Goal: Task Accomplishment & Management: Manage account settings

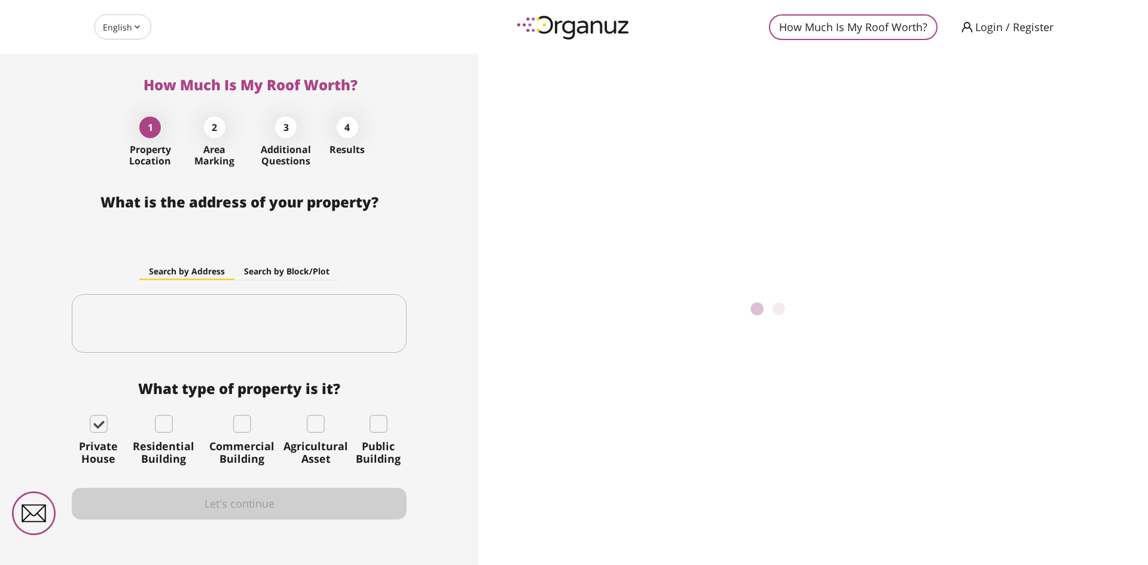
type input "*****"
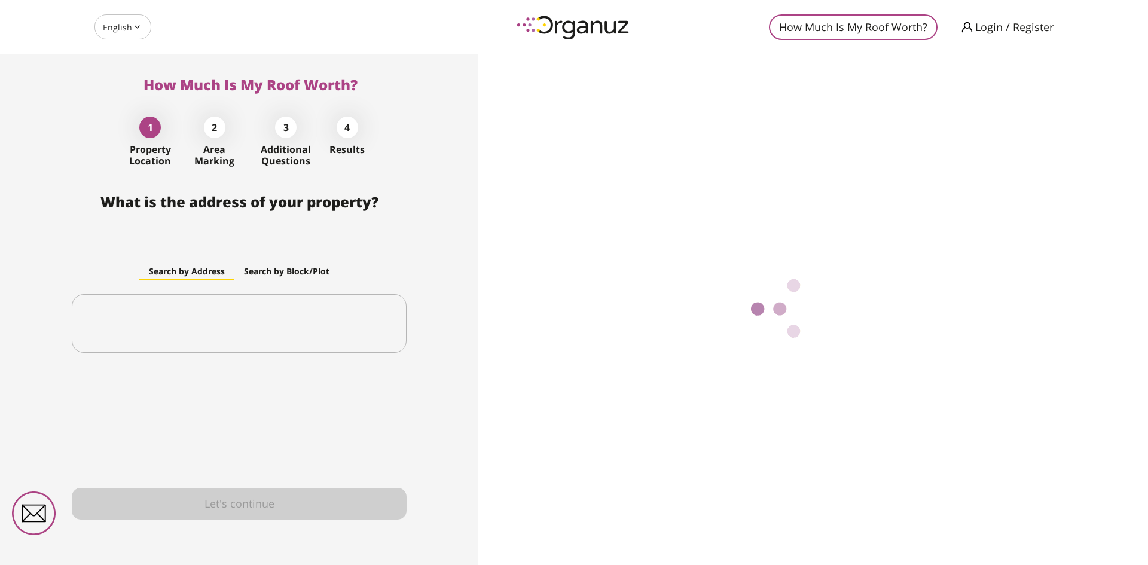
click at [117, 35] on body "English ** ​ How Much Is My Roof Worth? Login / Register How Much Is My Roof Wo…" at bounding box center [574, 282] width 1148 height 565
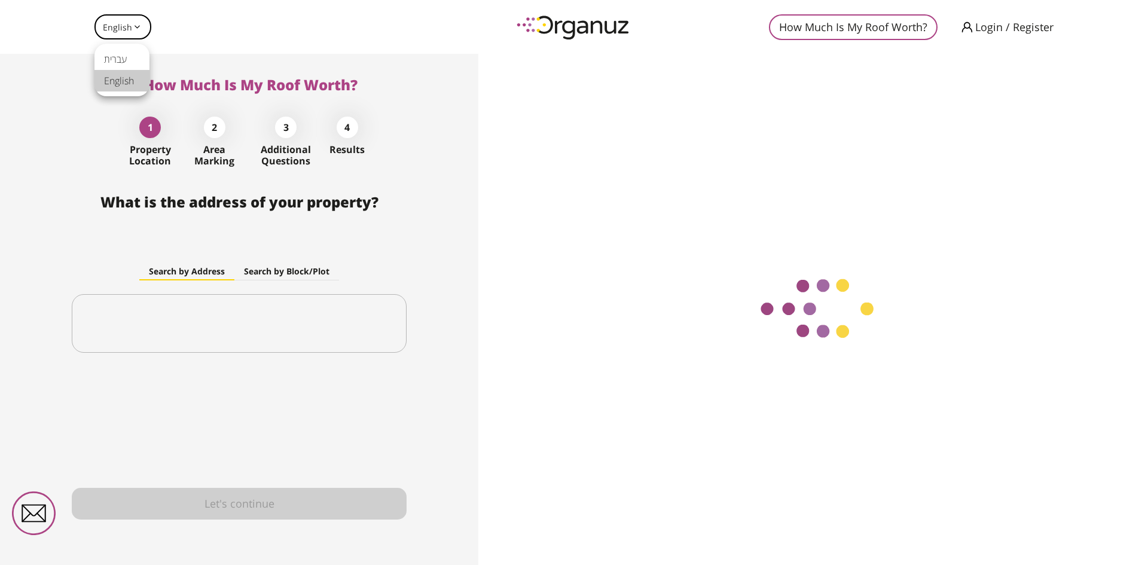
click at [109, 62] on li "עברית" at bounding box center [121, 59] width 55 height 22
type input "**"
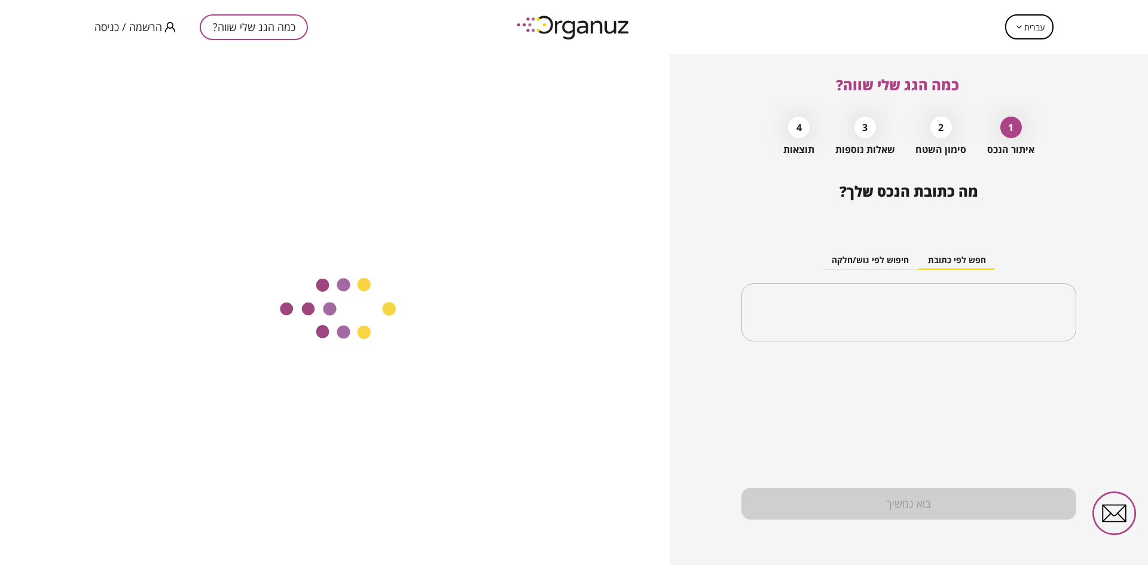
click at [96, 28] on span "הרשמה / כניסה" at bounding box center [128, 27] width 68 height 12
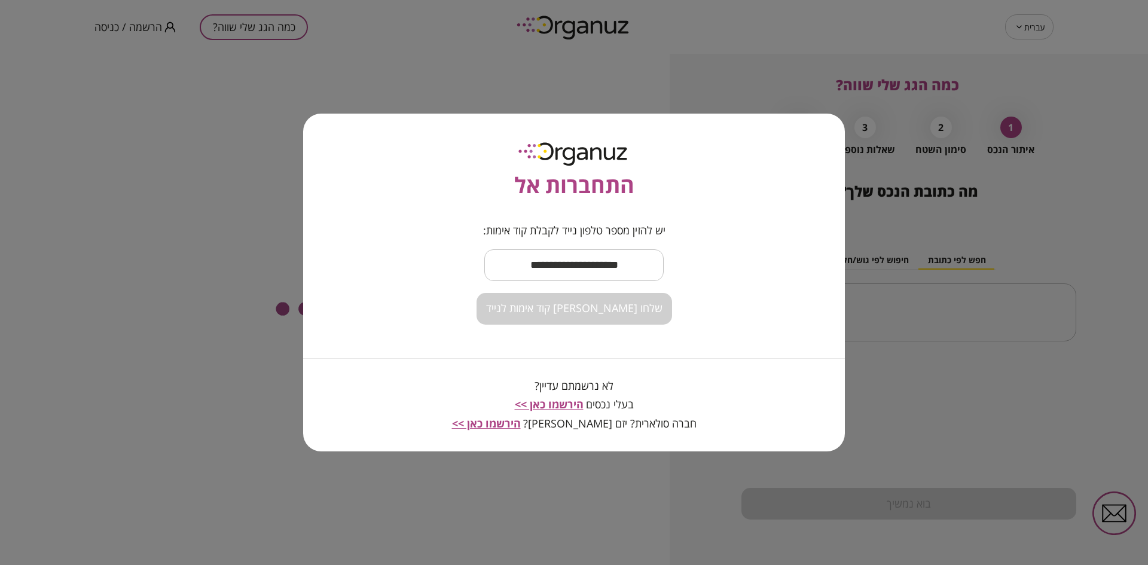
click at [574, 267] on input "text" at bounding box center [573, 265] width 179 height 35
type input "**********"
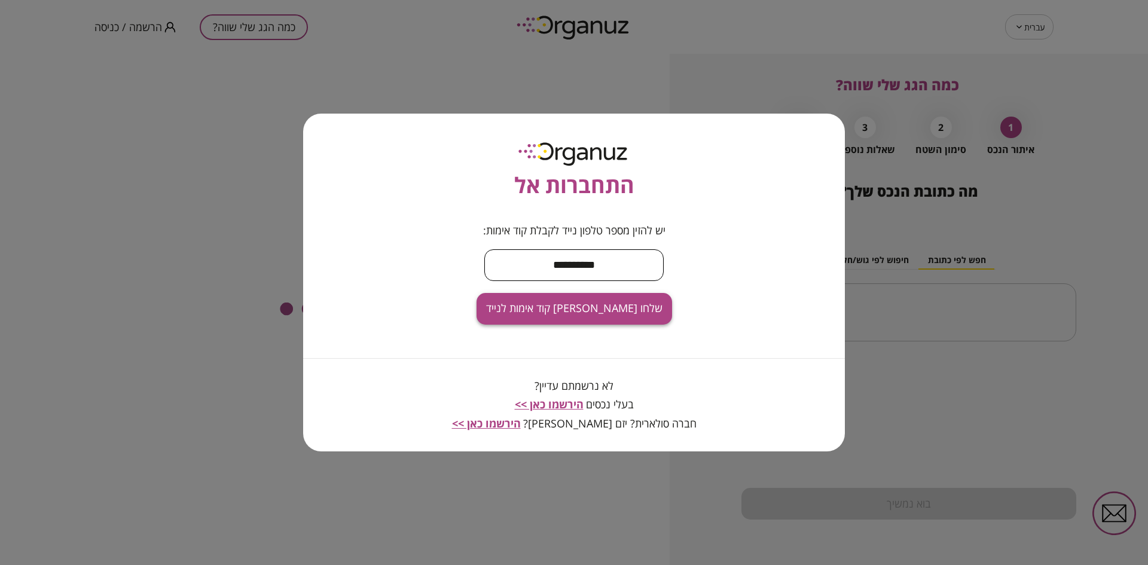
click at [562, 293] on button "שלחו [PERSON_NAME] קוד אימות לנייד" at bounding box center [575, 309] width 196 height 32
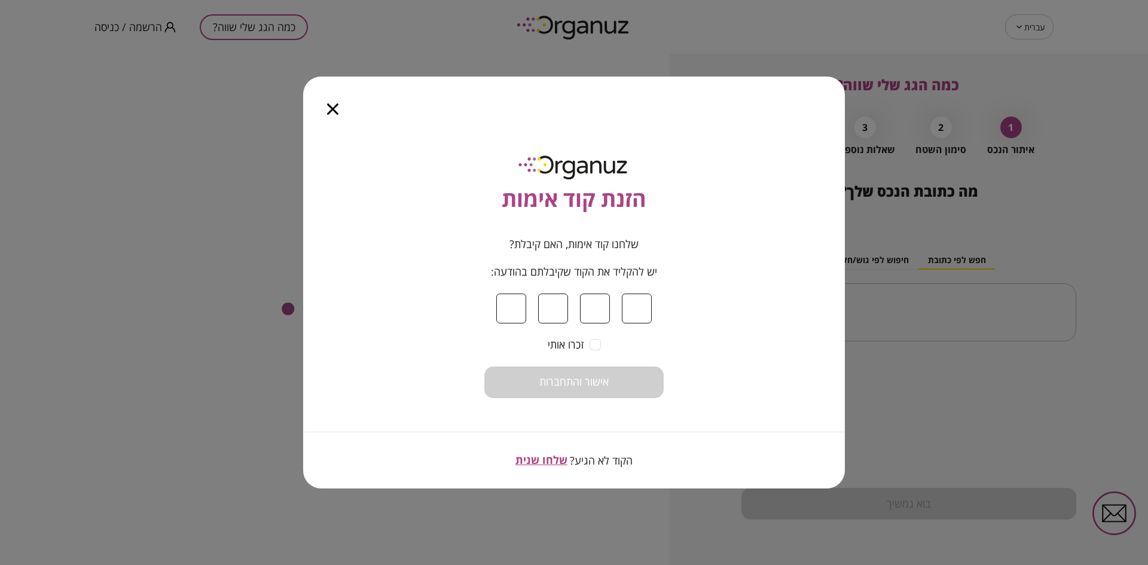
type input "*"
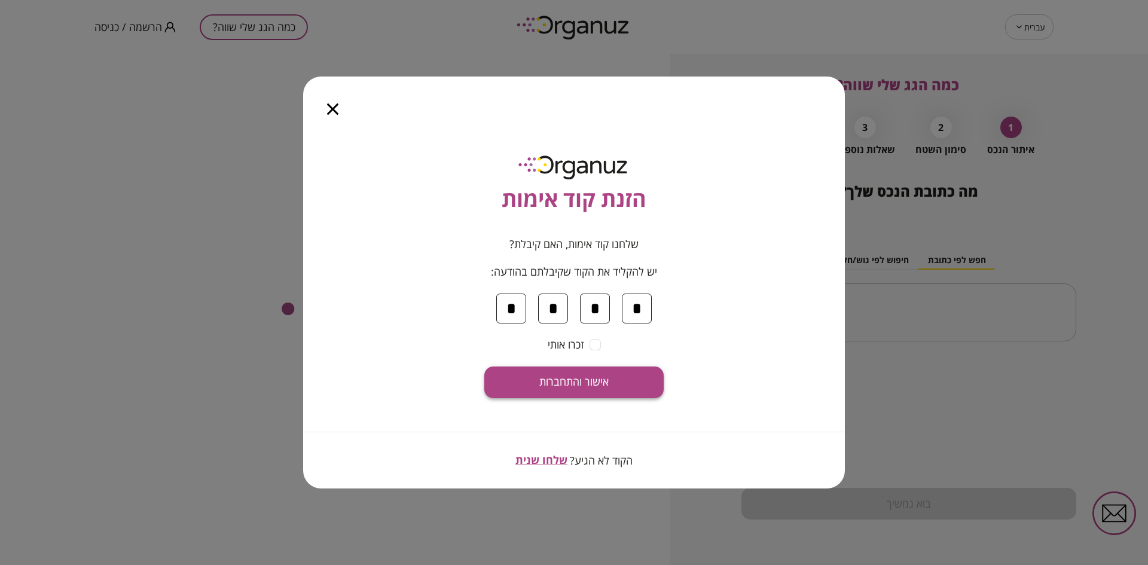
type input "*"
click at [585, 389] on button "אישור והתחברות" at bounding box center [573, 383] width 179 height 32
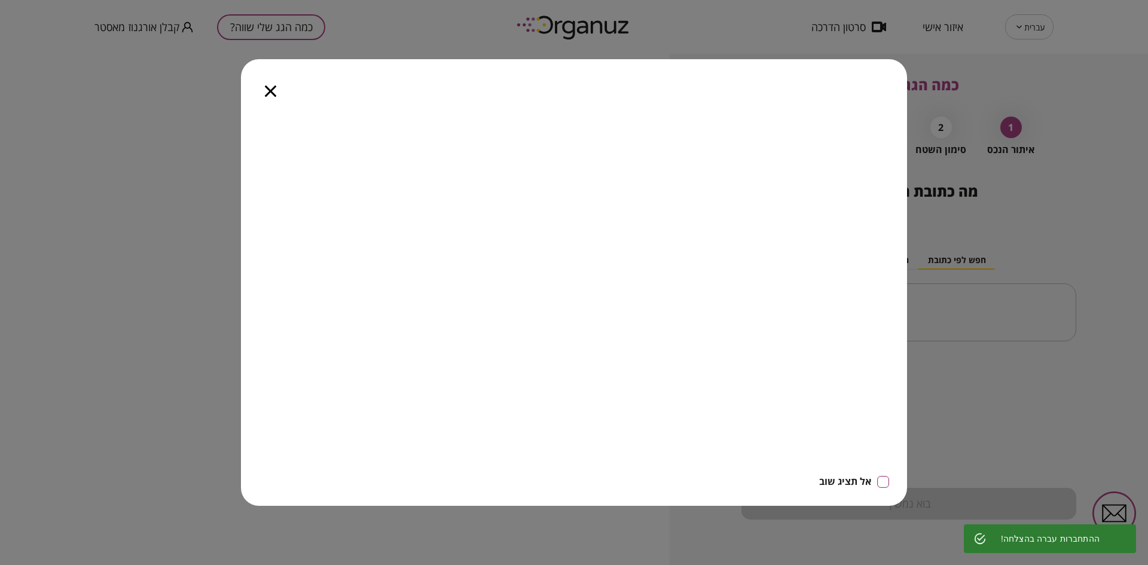
click at [272, 92] on icon "button" at bounding box center [270, 91] width 11 height 11
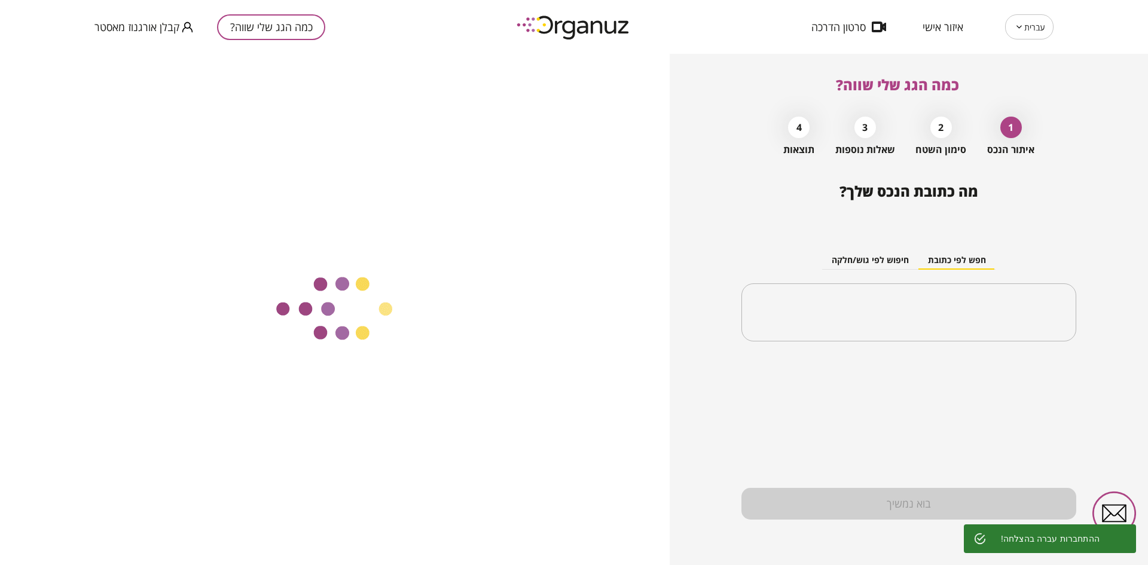
click at [934, 28] on span "איזור אישי" at bounding box center [943, 27] width 41 height 12
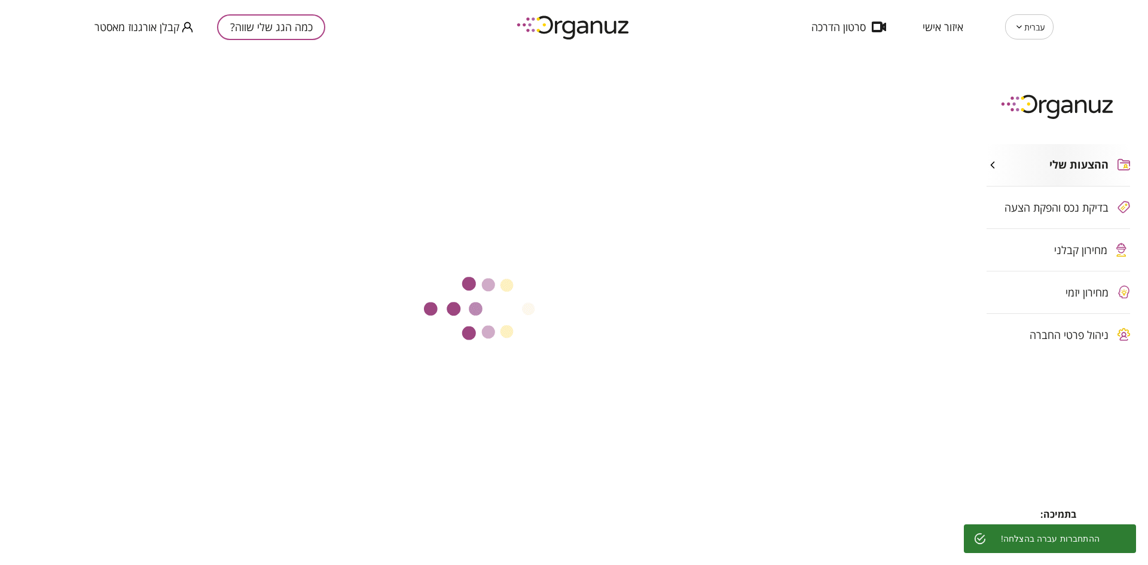
click at [1071, 335] on span "ניהול פרטי החברה" at bounding box center [1069, 335] width 79 height 12
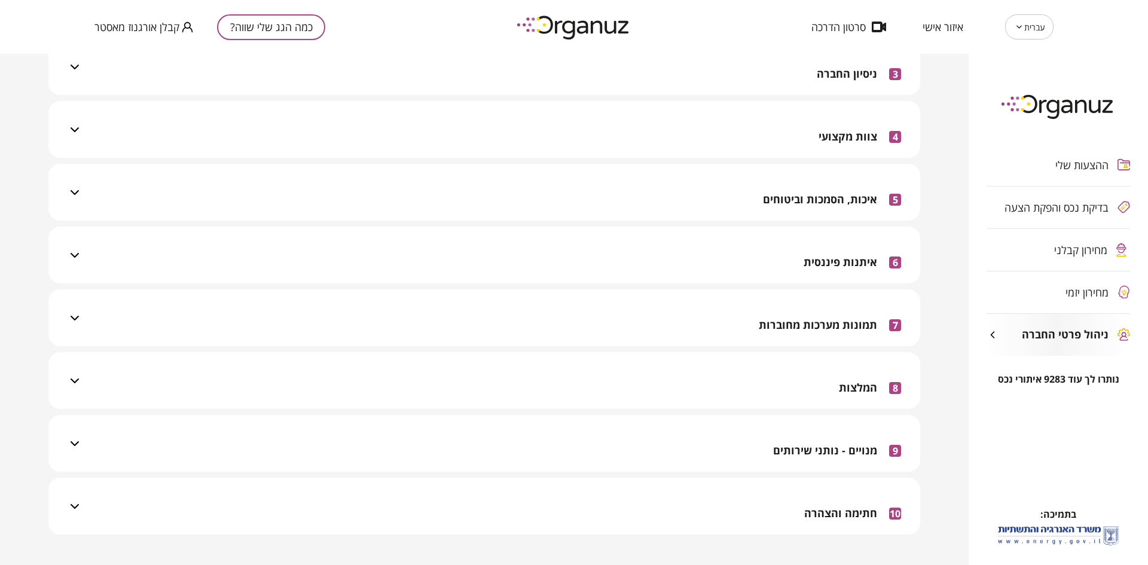
scroll to position [269, 0]
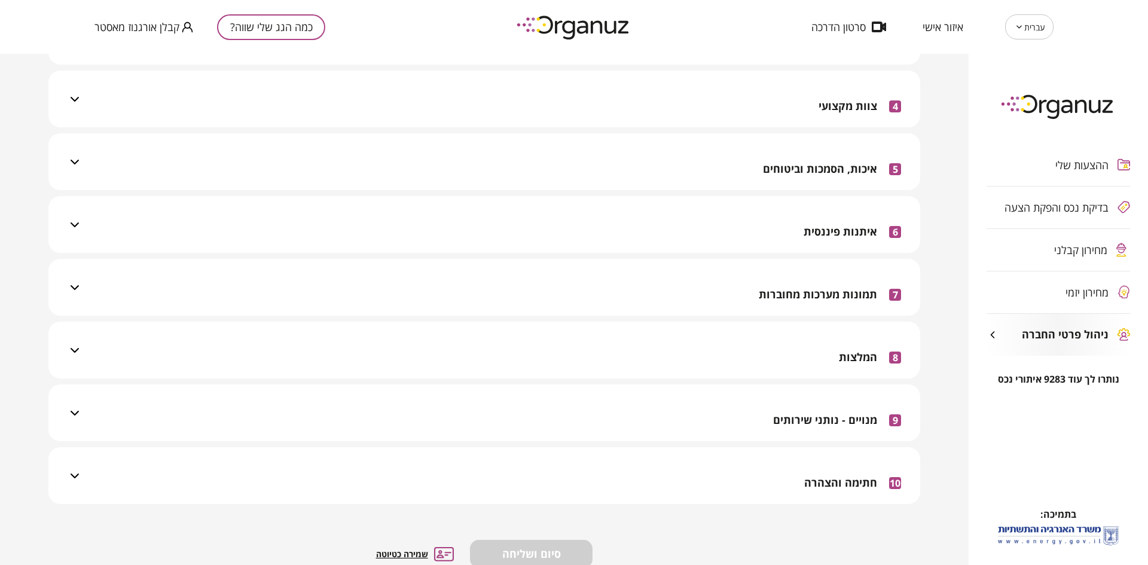
click at [830, 420] on span "מנויים - נותני שירותים" at bounding box center [825, 420] width 104 height 13
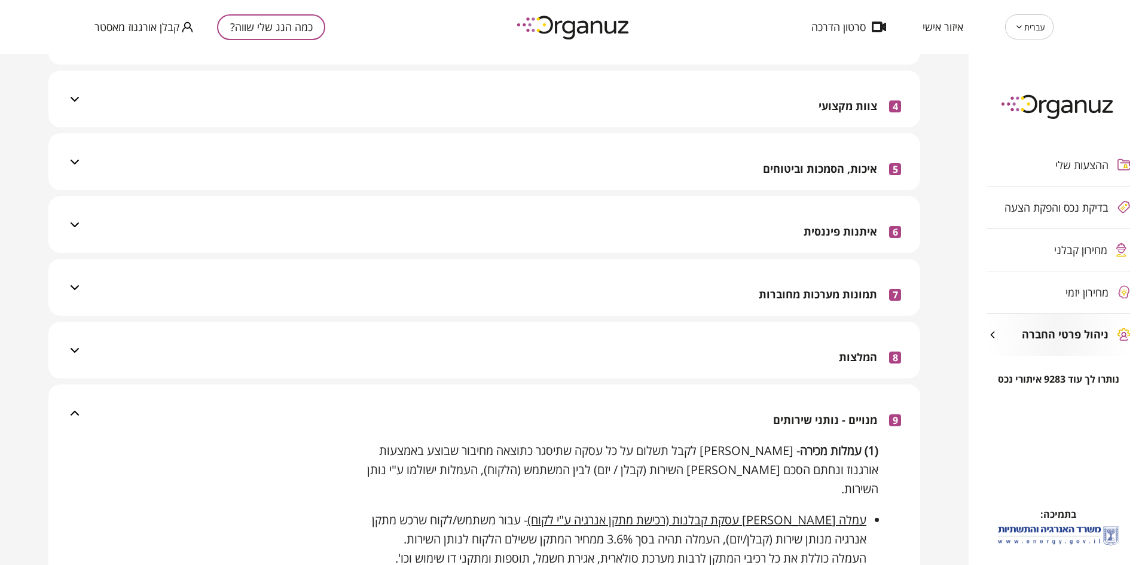
click at [830, 420] on span "מנויים - נותני שירותים" at bounding box center [825, 420] width 104 height 13
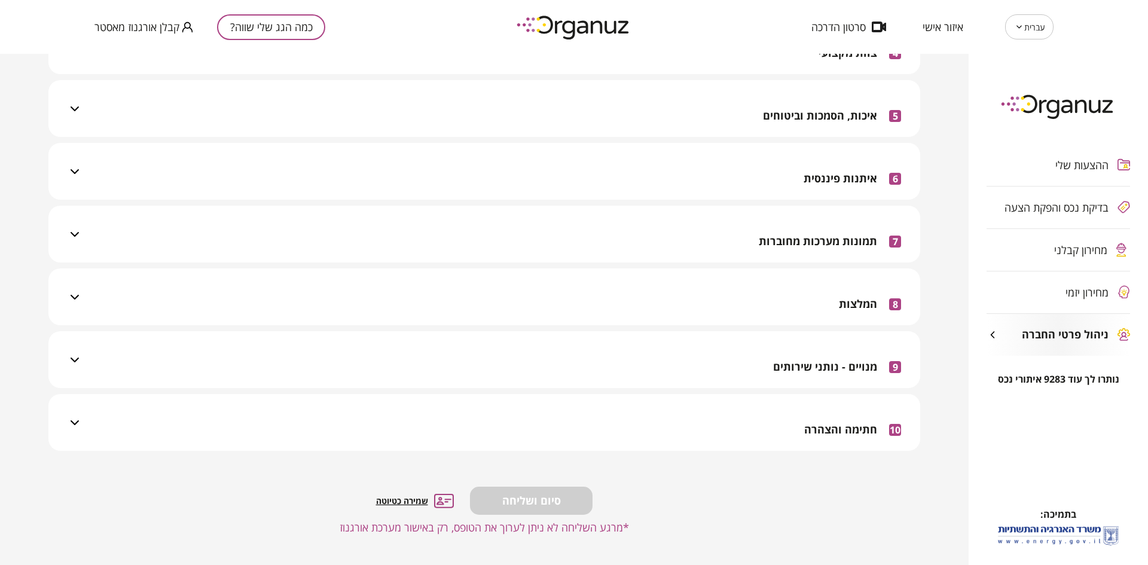
click at [828, 420] on div "10 חתימה והצהרה" at bounding box center [852, 429] width 97 height 42
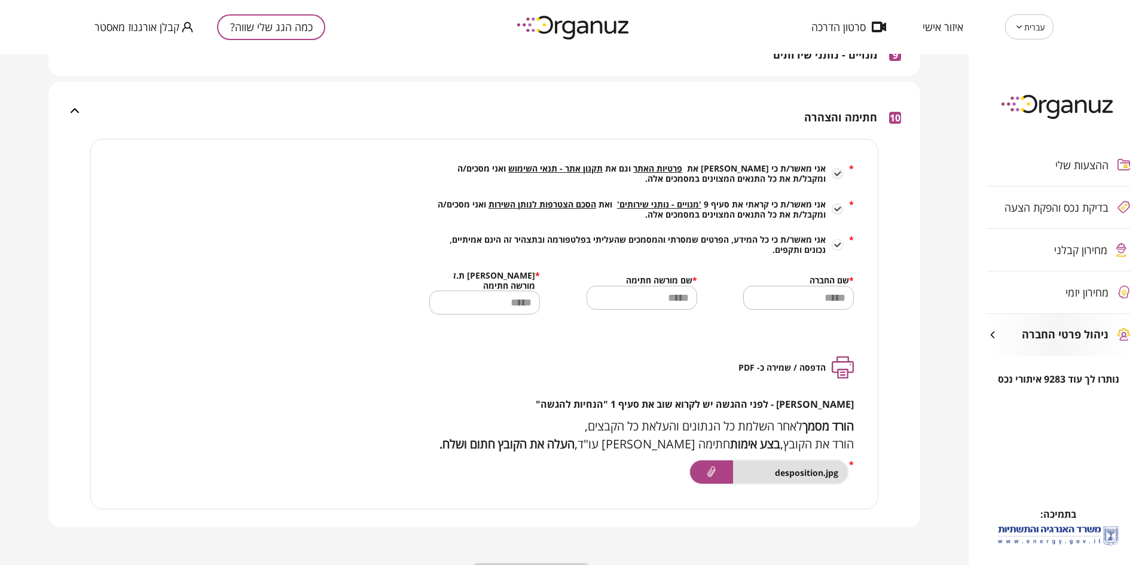
scroll to position [636, 0]
click at [558, 199] on span "הסכם הצטרפות לנותן השירות" at bounding box center [543, 202] width 108 height 11
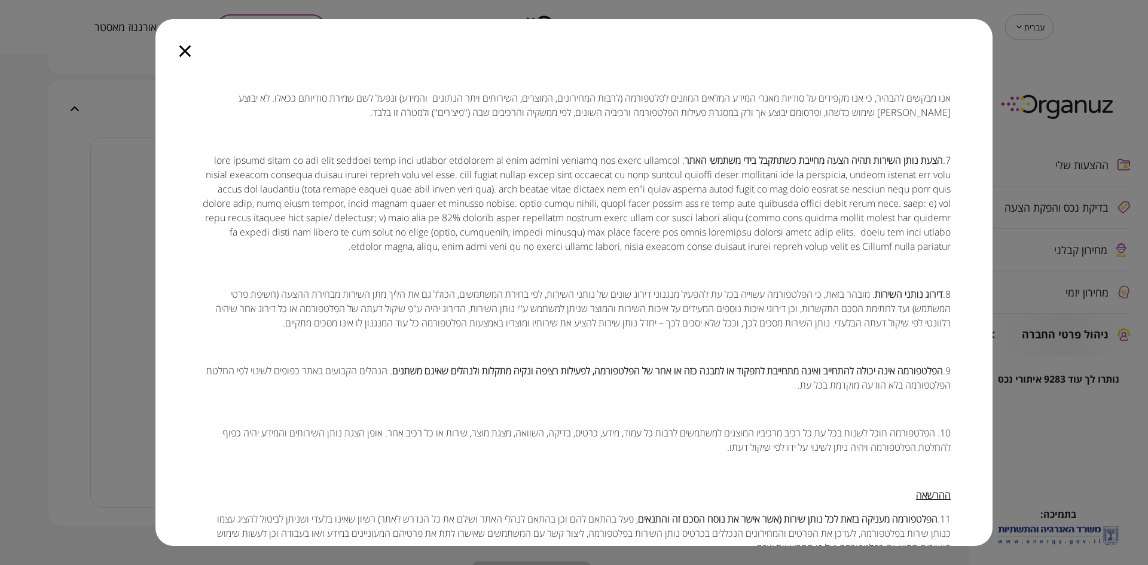
scroll to position [1017, 0]
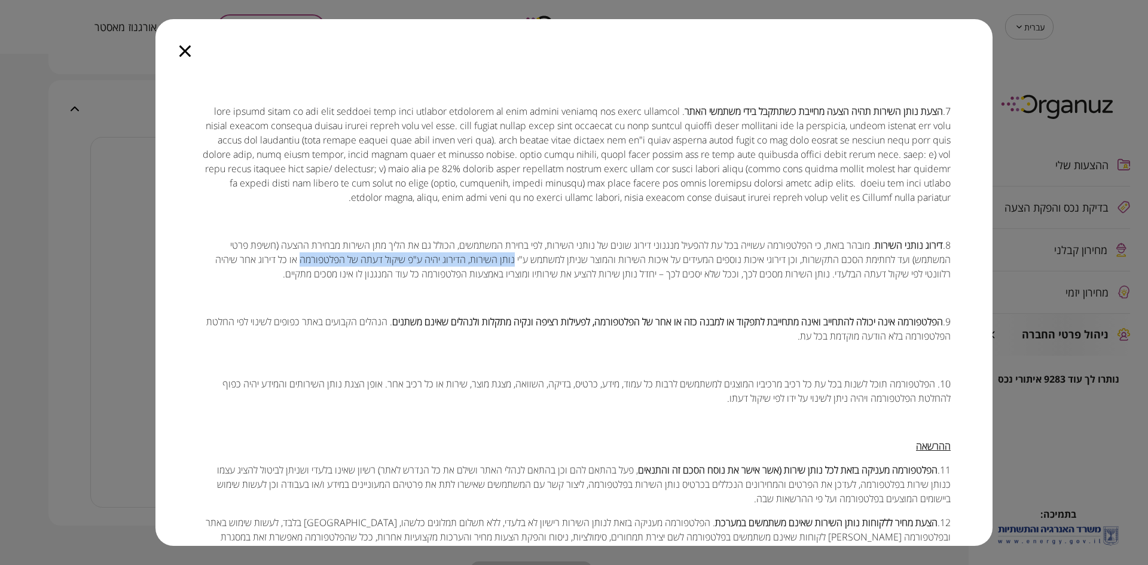
drag, startPoint x: 517, startPoint y: 244, endPoint x: 303, endPoint y: 243, distance: 214.7
click at [303, 243] on p "8. דירוג נותני השירות . מובהר בזאת, כי הפלטפורמה עשוייה בכל עת להפעיל מנגנוני ד…" at bounding box center [574, 259] width 754 height 43
copy p "נותן השירות, הדירוג יהיה ע"פ שיקול דעתה של הפלטפורמה"
click at [438, 249] on p "8. דירוג נותני השירות . מובהר בזאת, כי הפלטפורמה עשוייה בכל עת להפעיל מנגנוני ד…" at bounding box center [574, 259] width 754 height 43
drag, startPoint x: 468, startPoint y: 246, endPoint x: 303, endPoint y: 245, distance: 165.1
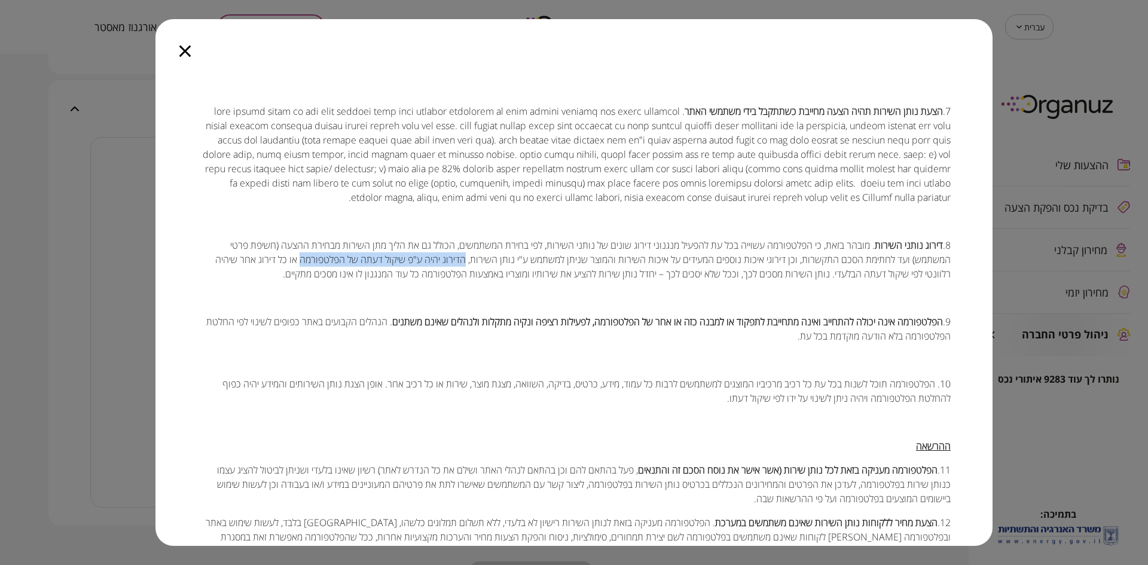
click at [303, 245] on p "8. דירוג נותני השירות . מובהר בזאת, כי הפלטפורמה עשוייה בכל עת להפעיל מנגנוני ד…" at bounding box center [574, 259] width 754 height 43
copy p "הדירוג יהיה ע"פ שיקול דעתה של הפלטפורמה"
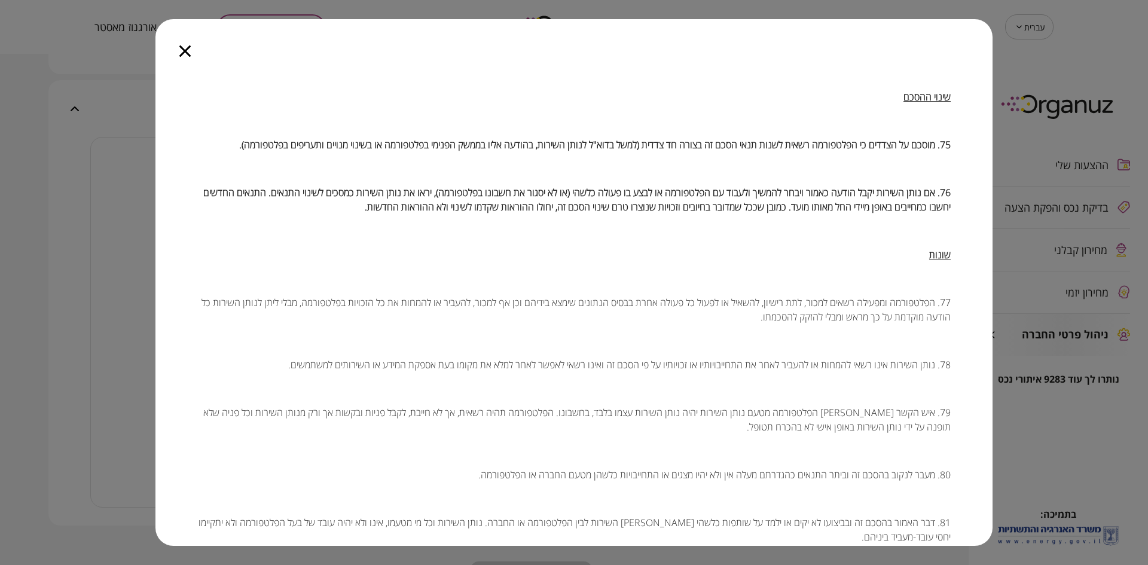
scroll to position [7030, 0]
click at [185, 50] on icon "button" at bounding box center [184, 50] width 11 height 11
